Goal: Task Accomplishment & Management: Complete application form

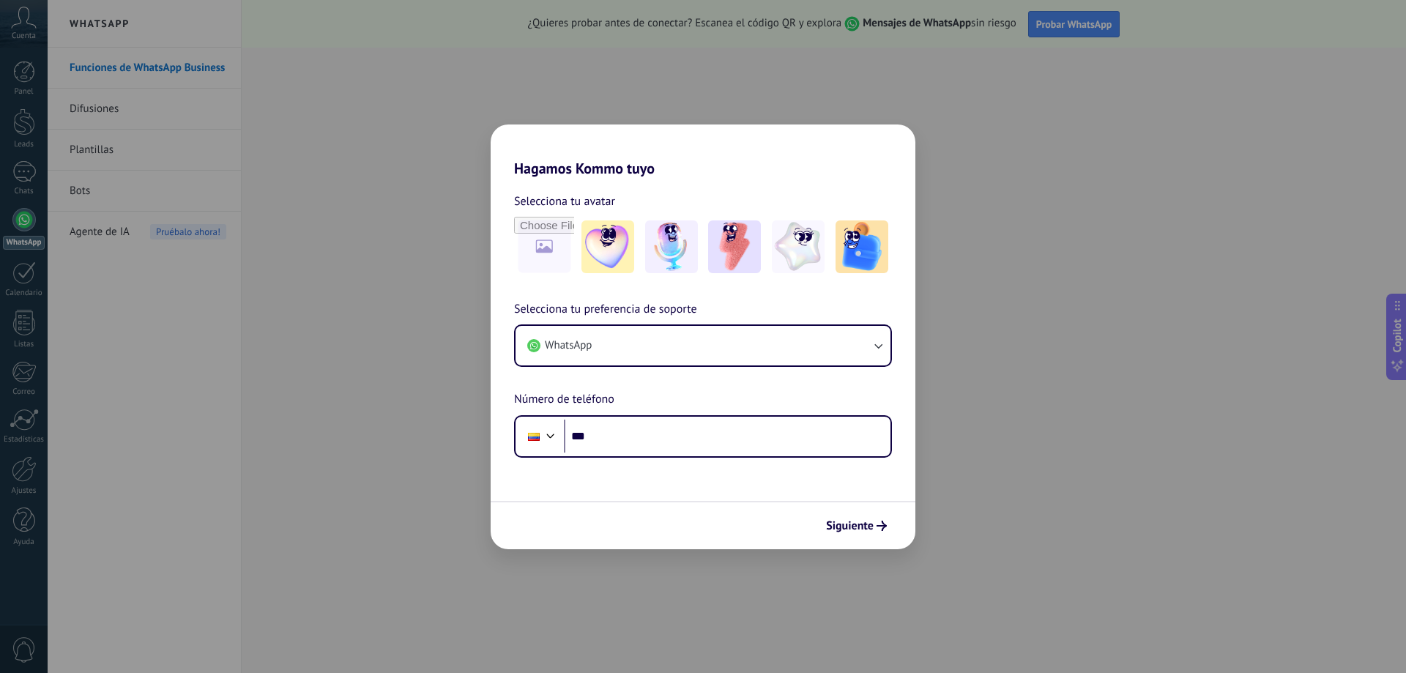
drag, startPoint x: 1194, startPoint y: 382, endPoint x: 1174, endPoint y: 372, distance: 22.9
click at [1194, 382] on div "Hagamos Kommo tuyo Selecciona tu avatar Selecciona tu preferencia de soporte Wh…" at bounding box center [703, 336] width 1406 height 673
click at [227, 67] on div "Hagamos Kommo tuyo Selecciona tu avatar Selecciona tu preferencia de soporte Wh…" at bounding box center [703, 336] width 1406 height 673
click at [718, 338] on button "WhatsApp" at bounding box center [702, 346] width 375 height 40
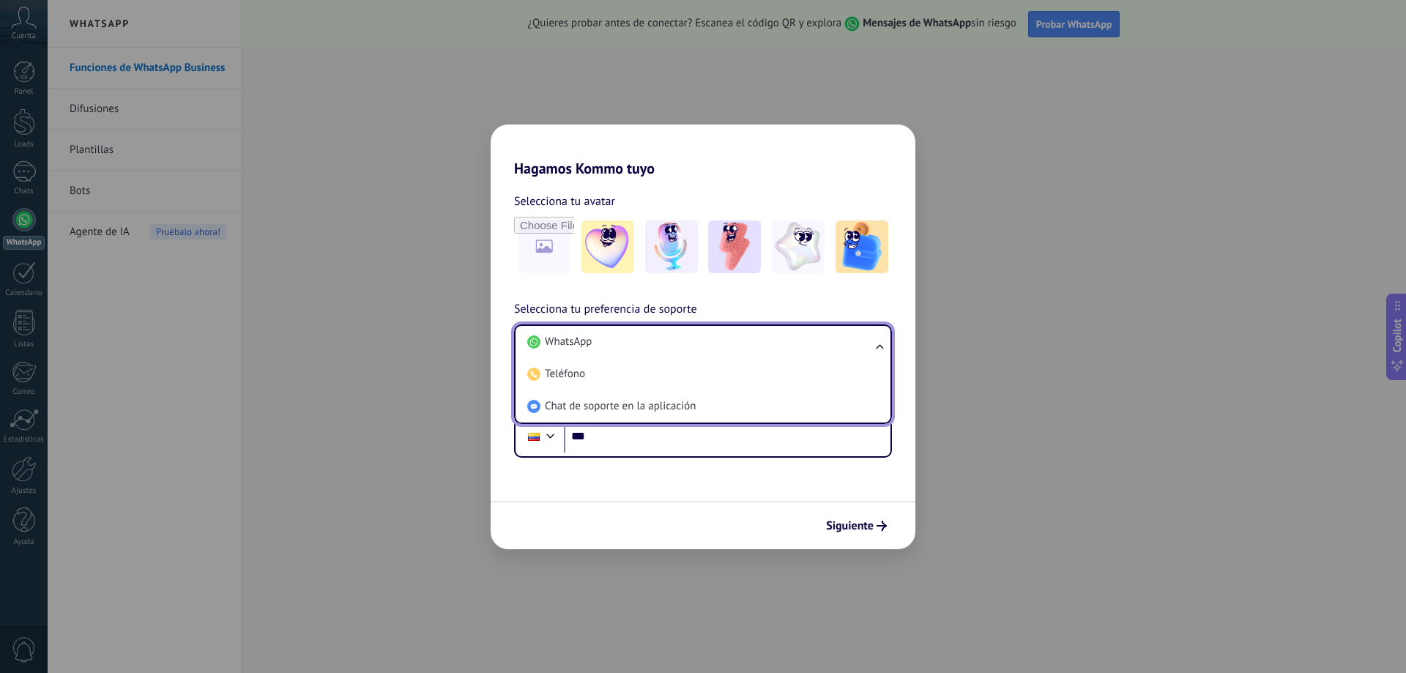
click at [718, 338] on li "WhatsApp" at bounding box center [699, 342] width 357 height 32
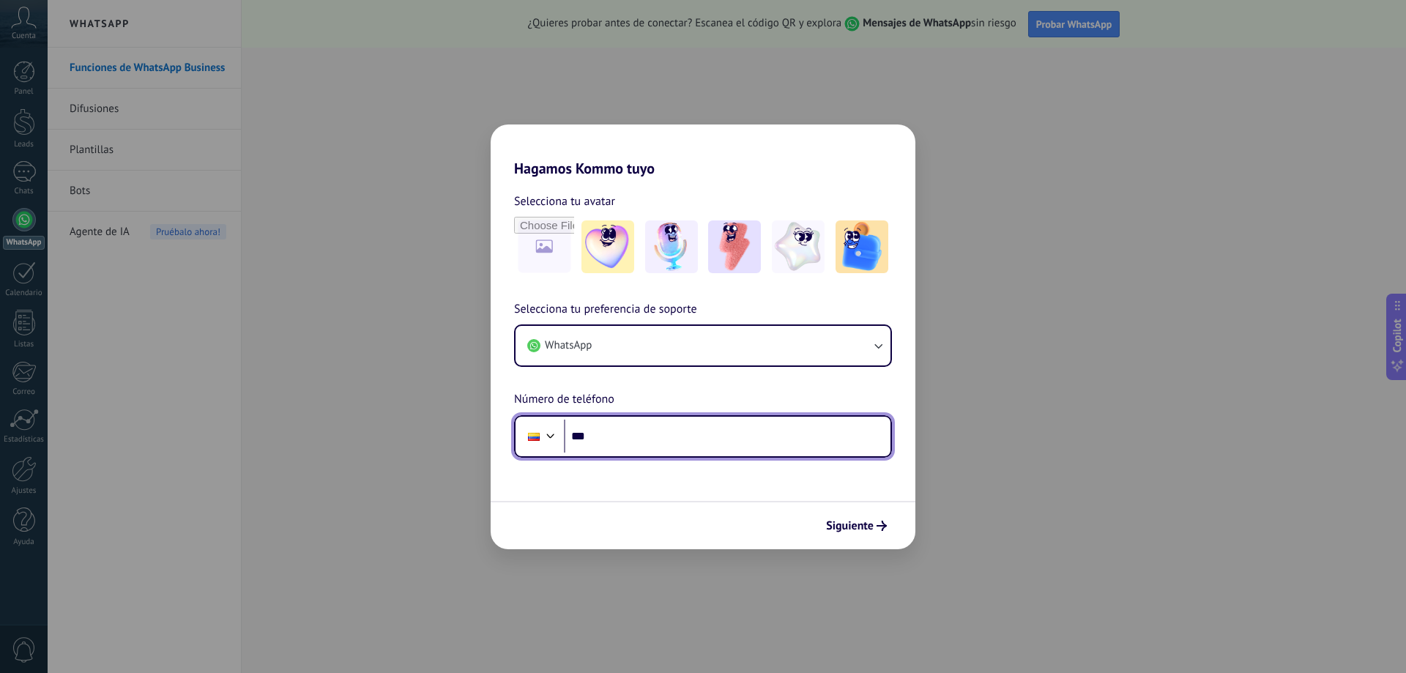
click at [676, 427] on input "***" at bounding box center [727, 437] width 327 height 34
type input "**********"
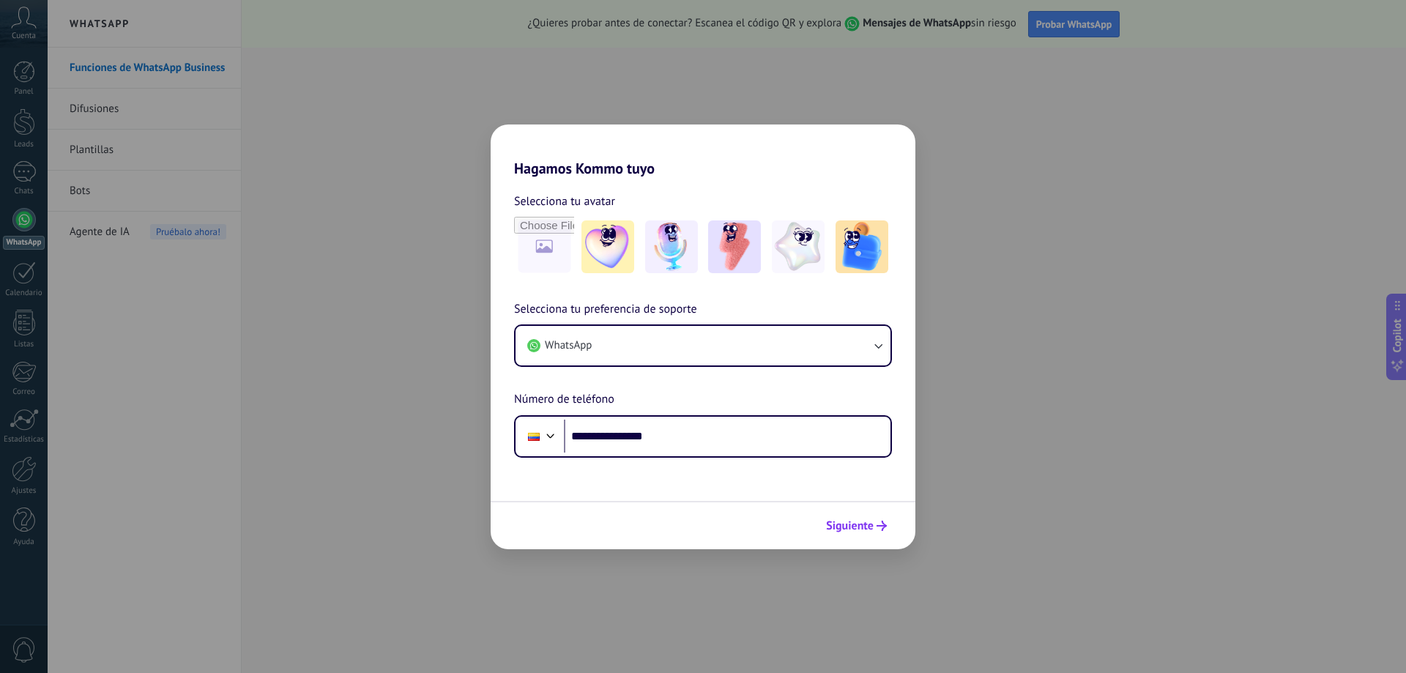
click at [845, 537] on button "Siguiente" at bounding box center [856, 525] width 74 height 25
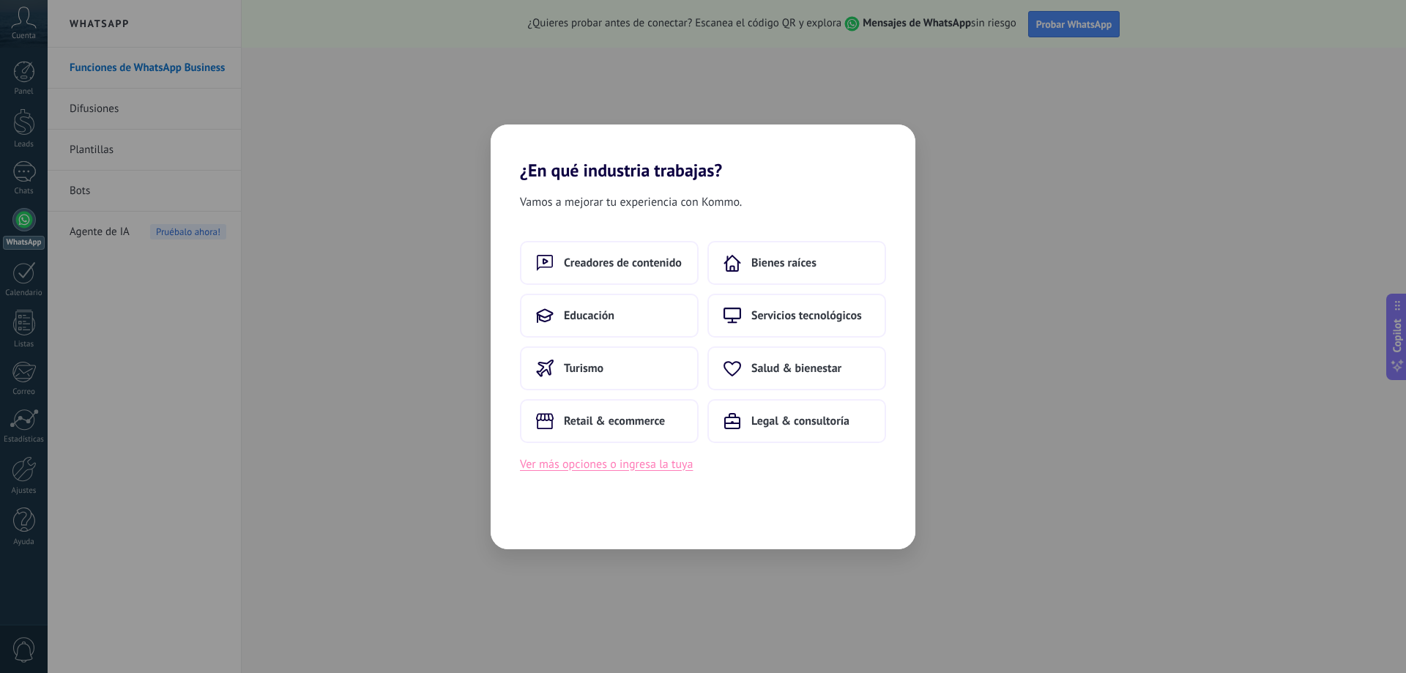
click at [633, 458] on button "Ver más opciones o ingresa la tuya" at bounding box center [606, 464] width 173 height 19
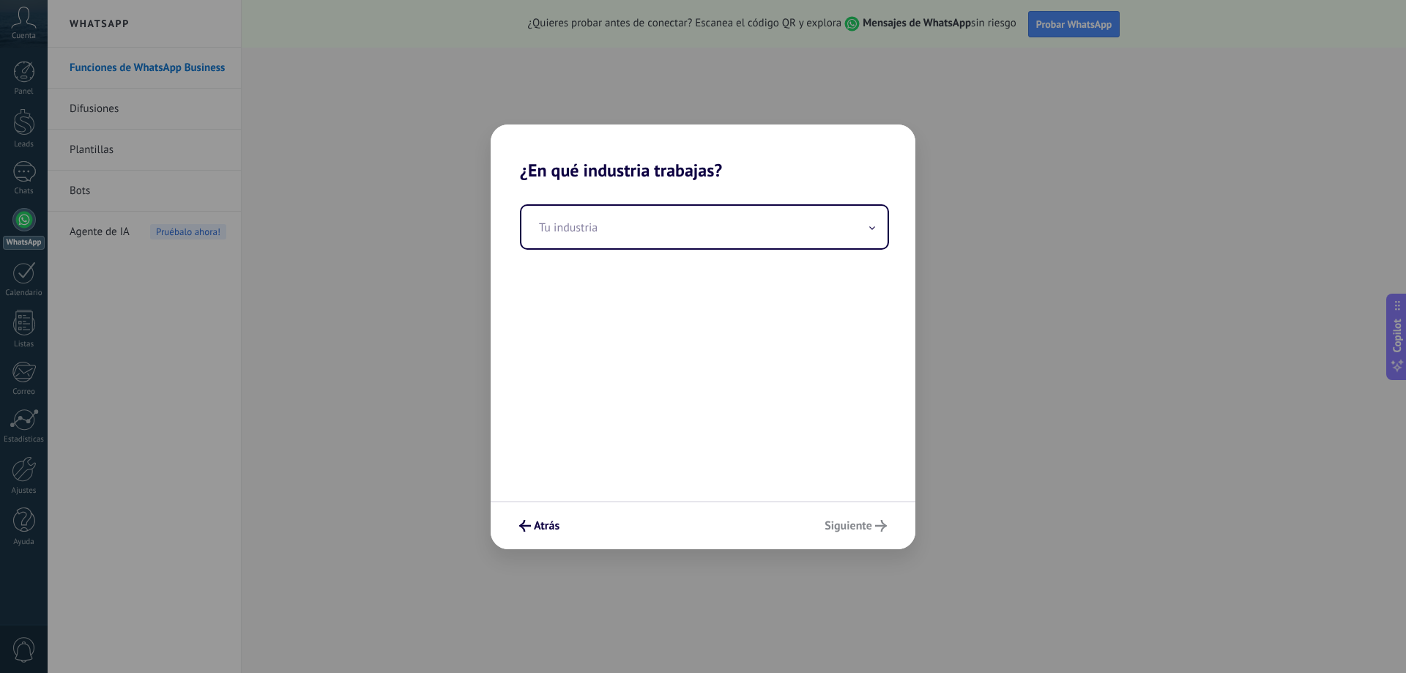
click at [889, 543] on div "Atrás Siguiente" at bounding box center [703, 525] width 425 height 48
click at [854, 523] on div "Atrás Siguiente" at bounding box center [703, 525] width 425 height 48
click at [573, 200] on div "Tu industria" at bounding box center [703, 341] width 425 height 320
click at [584, 207] on input "text" at bounding box center [704, 227] width 366 height 42
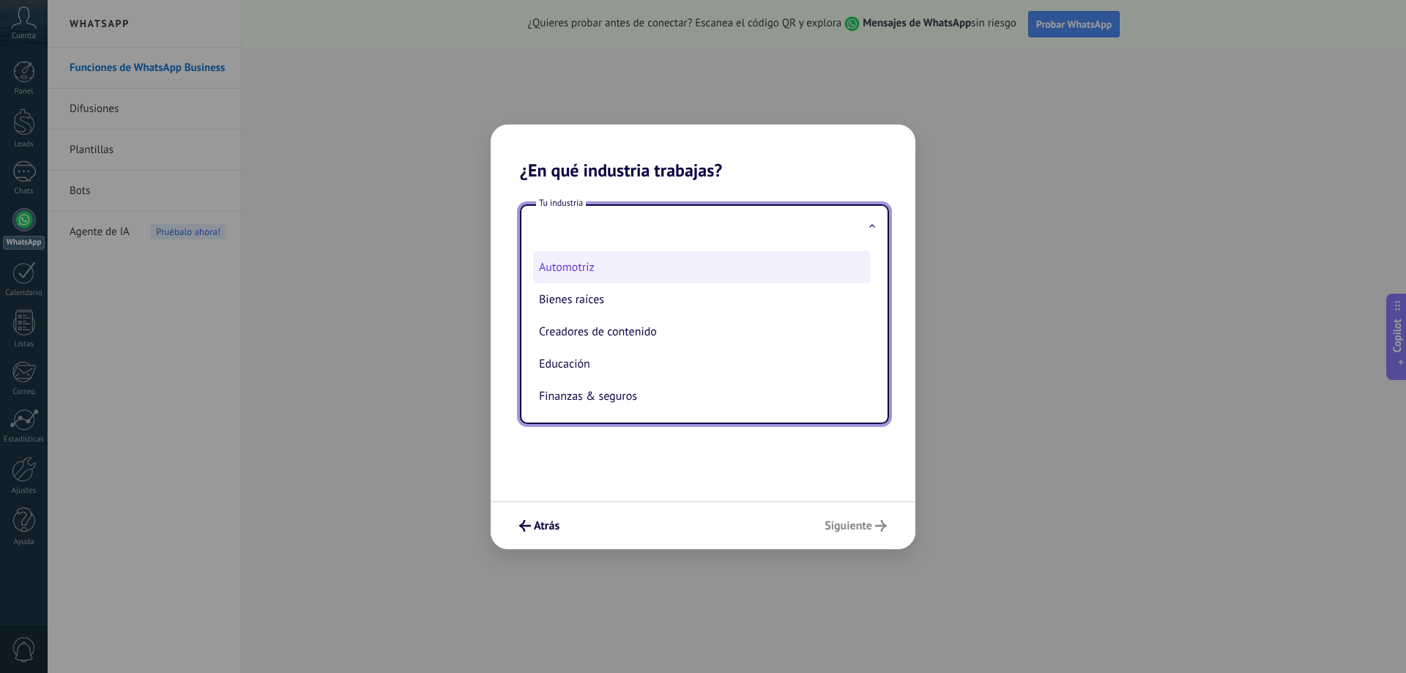
click at [595, 268] on li "Automotriz" at bounding box center [701, 267] width 337 height 32
type input "**********"
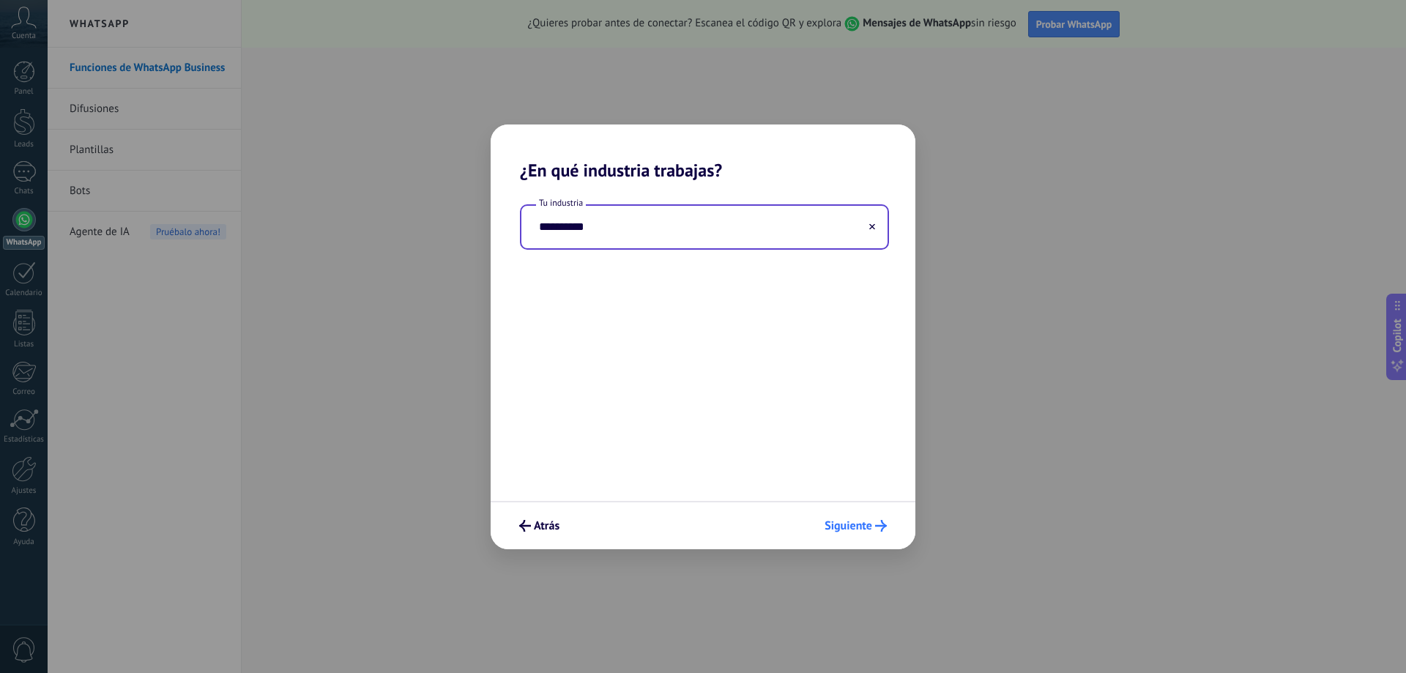
click at [860, 515] on button "Siguiente" at bounding box center [855, 525] width 75 height 25
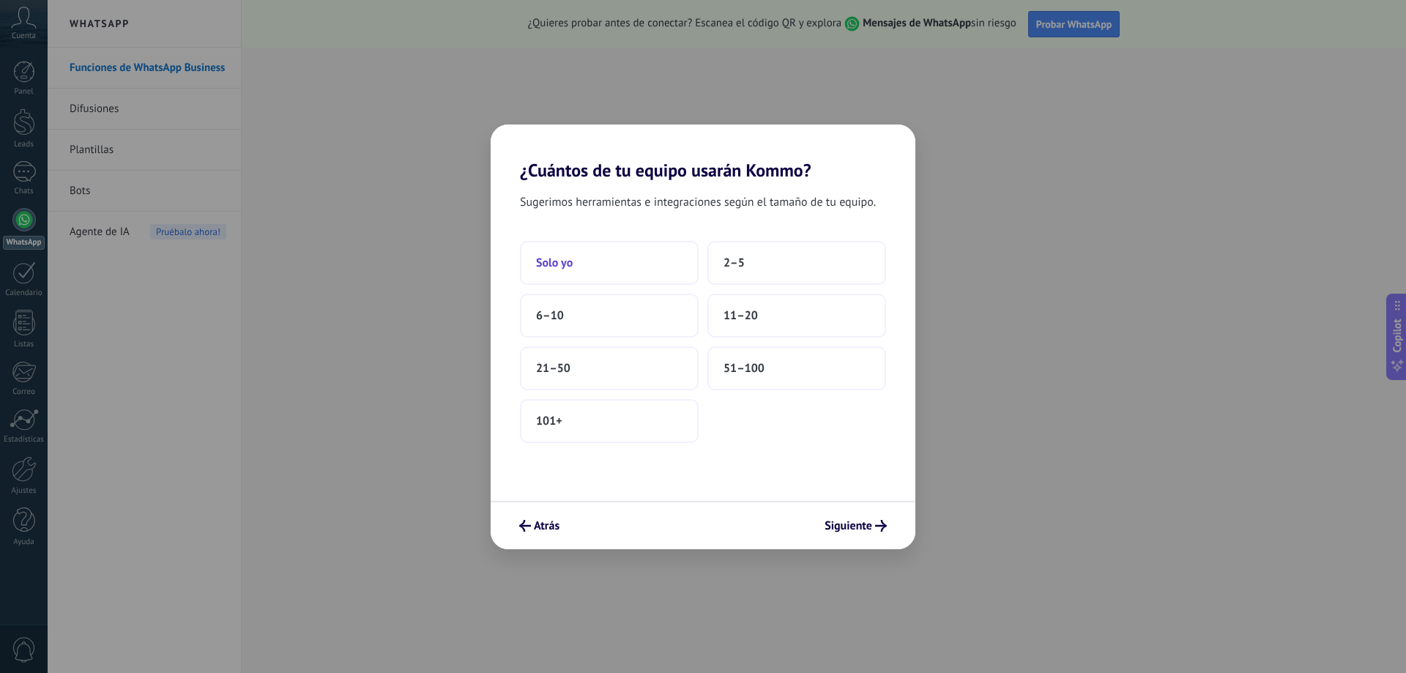
click at [636, 254] on button "Solo yo" at bounding box center [609, 263] width 179 height 44
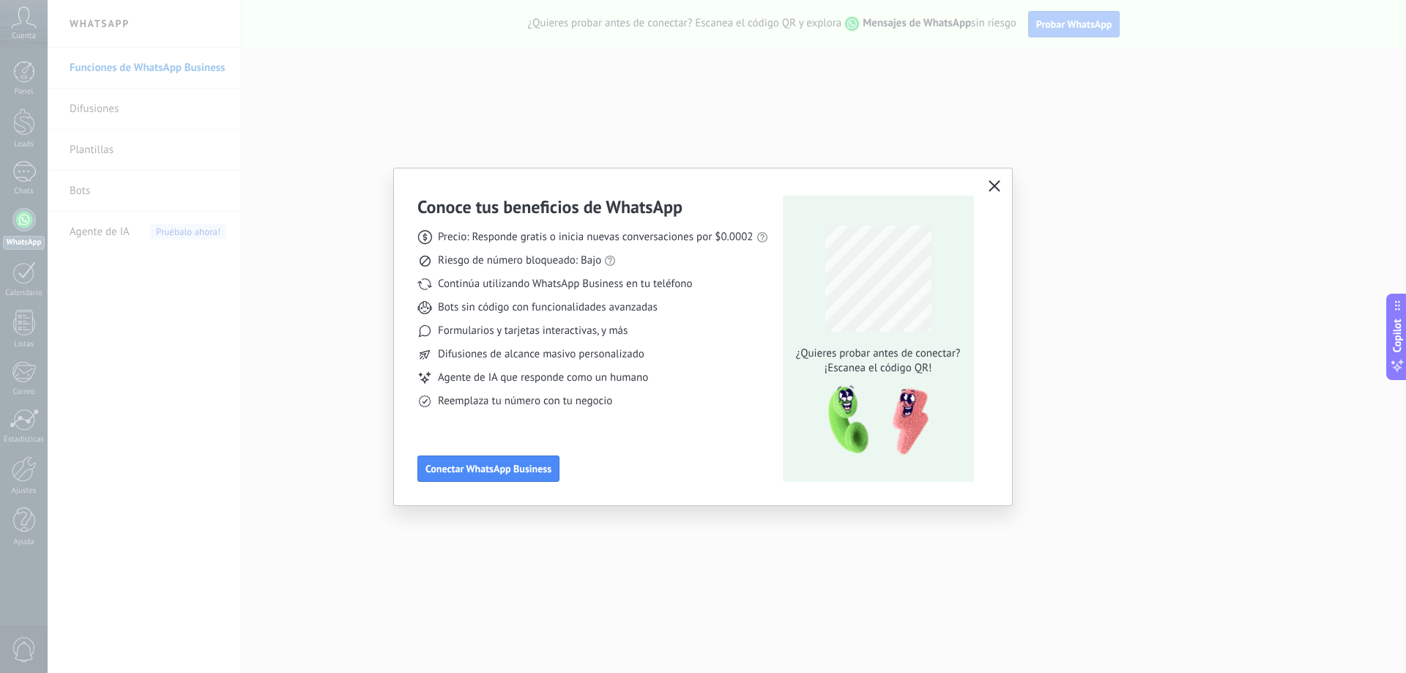
click at [991, 187] on icon "button" at bounding box center [994, 186] width 12 height 12
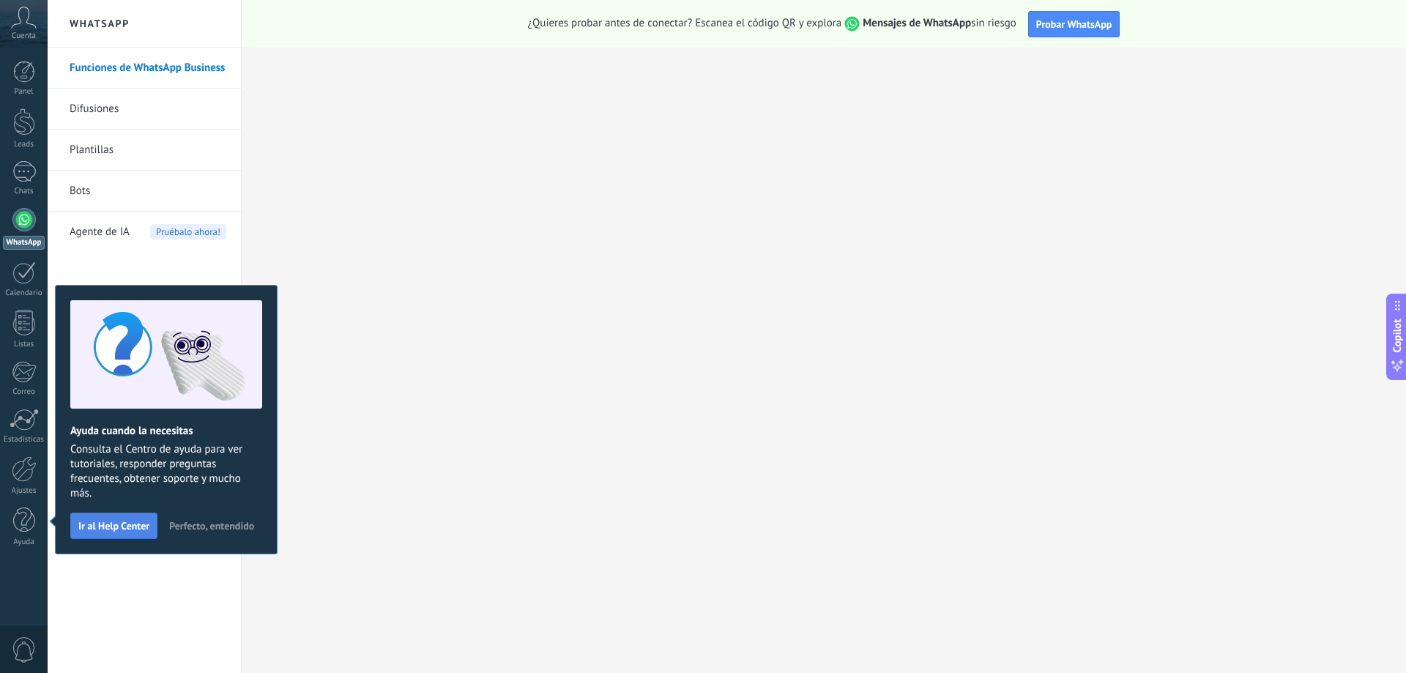
click at [110, 518] on button "Ir al Help Center" at bounding box center [113, 526] width 87 height 26
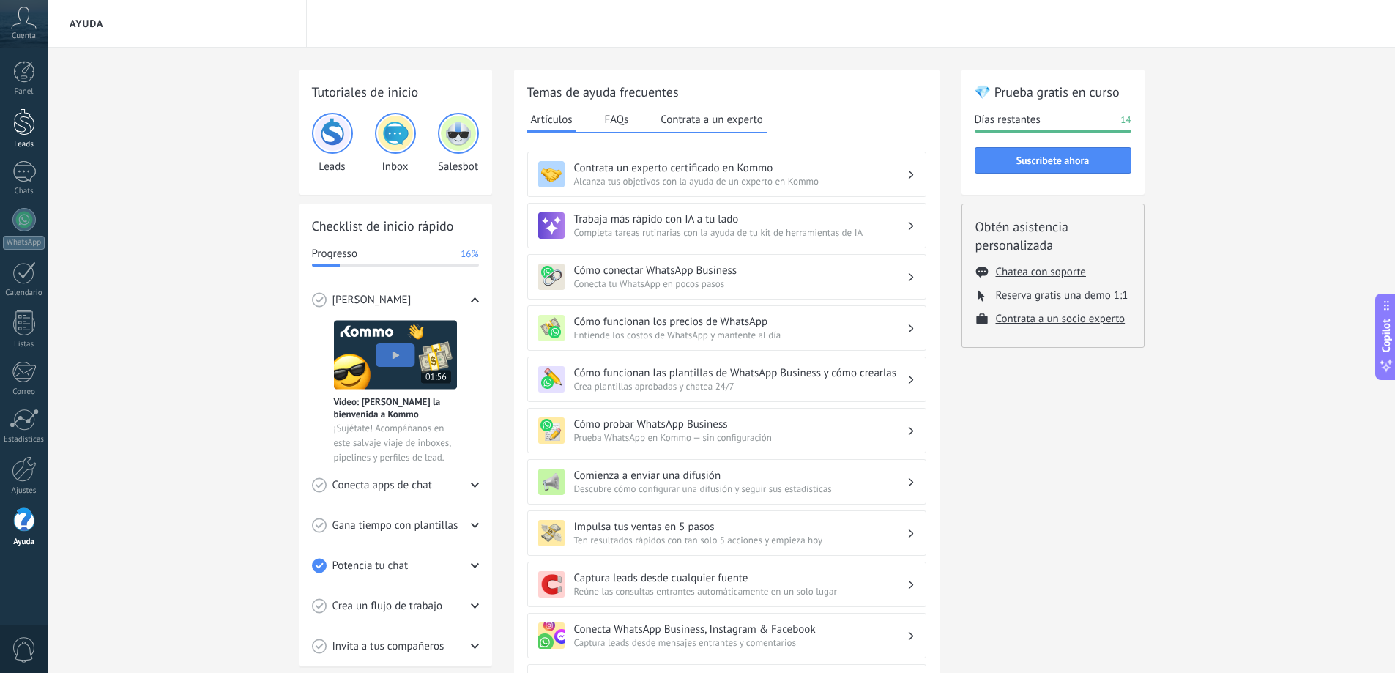
click at [23, 119] on div at bounding box center [24, 121] width 22 height 27
